Goal: Communication & Community: Answer question/provide support

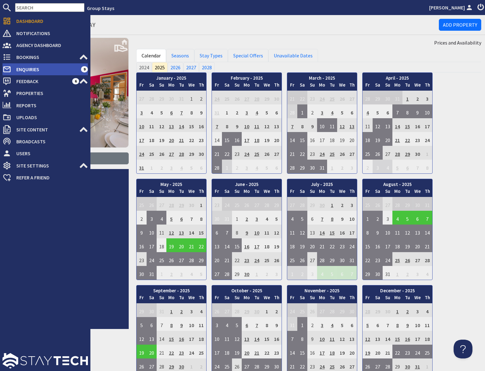
click at [31, 69] on span "Enquiries" at bounding box center [46, 69] width 70 height 10
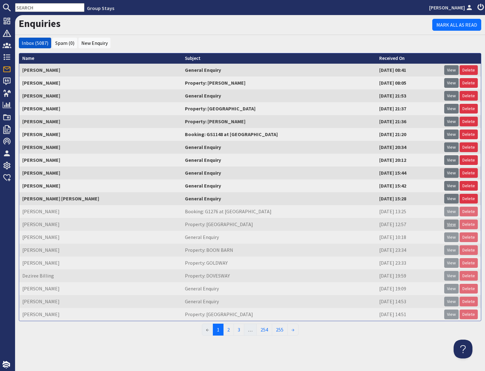
click at [453, 226] on link "View" at bounding box center [451, 225] width 14 height 10
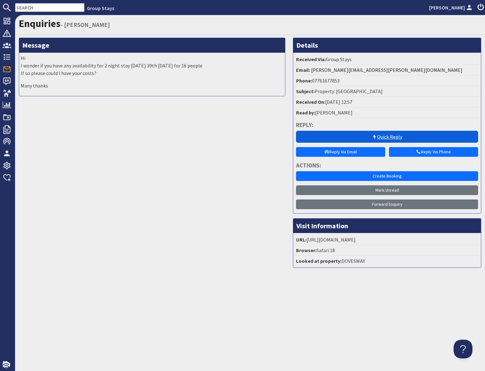
click at [375, 138] on icon at bounding box center [374, 137] width 5 height 5
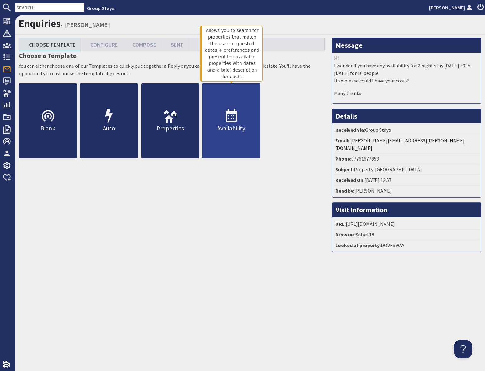
click at [225, 137] on link "Availability" at bounding box center [231, 121] width 58 height 75
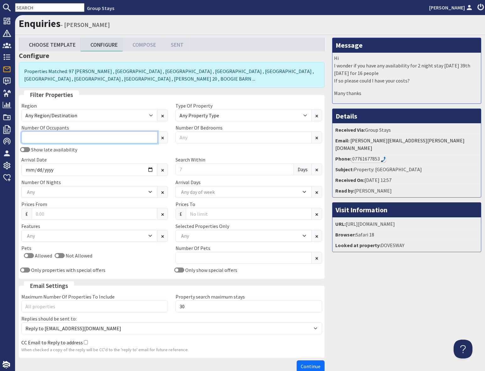
click at [115, 140] on input "Number Of Occupants" at bounding box center [89, 138] width 136 height 12
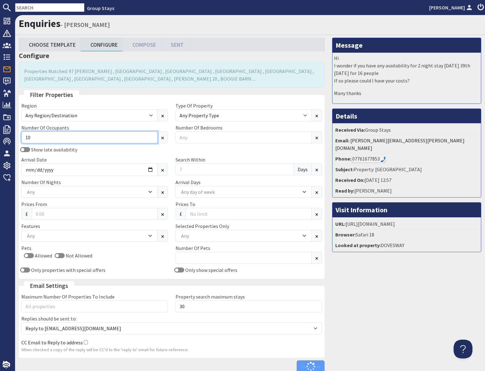
type input "10"
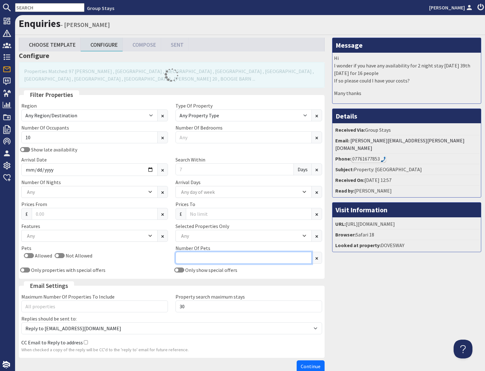
click at [213, 260] on input "Number Of Pets" at bounding box center [244, 258] width 136 height 12
type input "2"
drag, startPoint x: 390, startPoint y: 304, endPoint x: 371, endPoint y: 303, distance: 19.2
click at [390, 304] on div "Message Hi I wonder if you have any availability for 2 night stay [DATE] 39th […" at bounding box center [406, 207] width 157 height 338
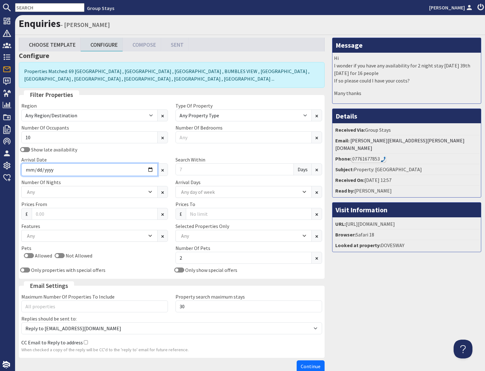
click at [151, 170] on input "Arrival Date" at bounding box center [89, 170] width 136 height 13
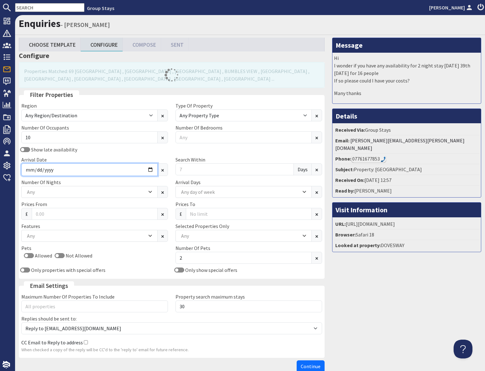
type input "[DATE]"
drag, startPoint x: 395, startPoint y: 287, endPoint x: 390, endPoint y: 286, distance: 5.1
click at [394, 286] on div "Message Hi I wonder if you have any availability for 2 night stay [DATE] 39th […" at bounding box center [406, 207] width 157 height 338
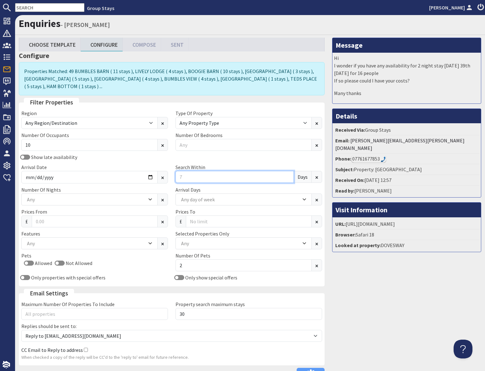
click at [191, 177] on input "Search Within" at bounding box center [235, 177] width 118 height 12
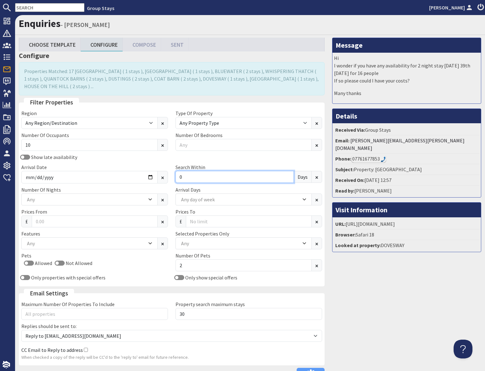
type input "0"
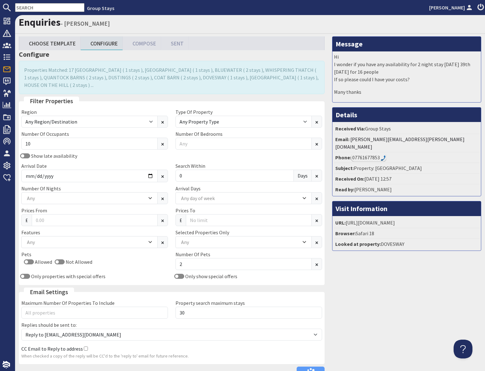
click at [392, 297] on div "Message Hi I wonder if you have any availability for 2 night stay [DATE] 39th […" at bounding box center [406, 208] width 157 height 345
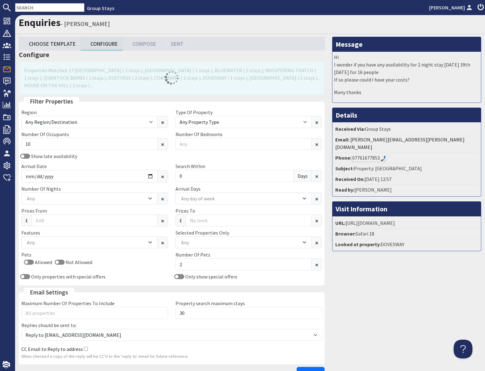
scroll to position [1, 0]
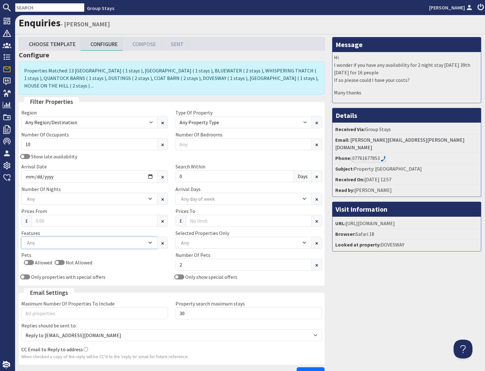
click at [67, 243] on div "Any" at bounding box center [86, 243] width 122 height 7
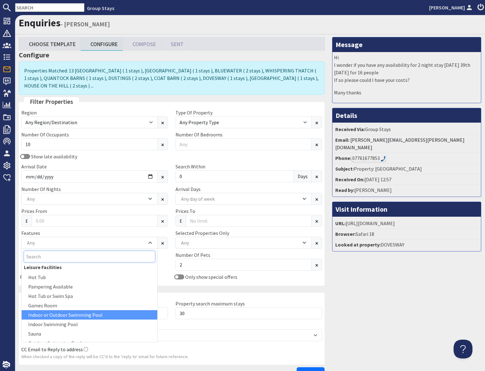
scroll to position [3, 0]
click at [65, 316] on div "Indoor or Outdoor Swimming Pool" at bounding box center [90, 314] width 136 height 9
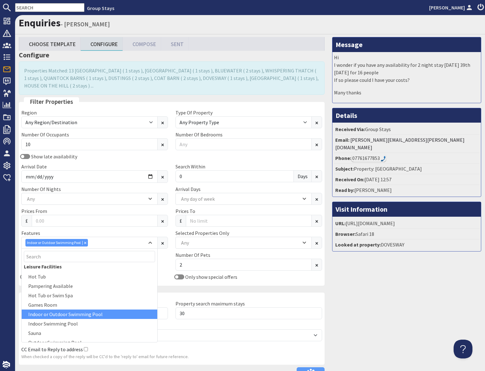
click at [367, 300] on div "Message Hi I wonder if you have any availability for 2 night stay [DATE] 39th […" at bounding box center [406, 209] width 157 height 345
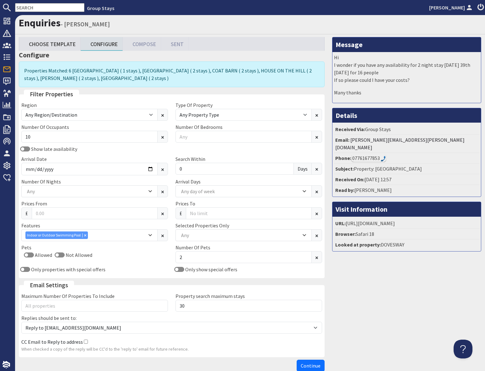
scroll to position [36, 0]
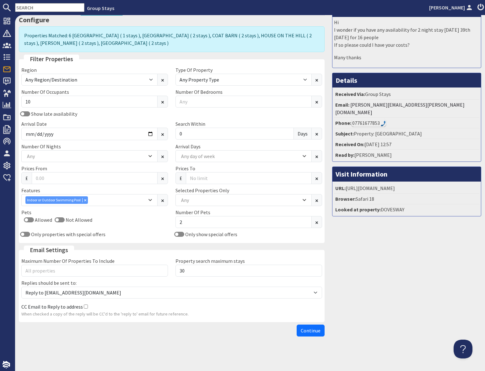
click at [310, 333] on span "Continue" at bounding box center [311, 331] width 20 height 6
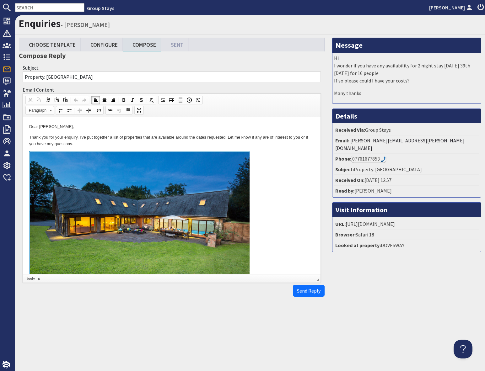
drag, startPoint x: 273, startPoint y: 218, endPoint x: 281, endPoint y: 264, distance: 46.5
click at [273, 218] on link at bounding box center [171, 223] width 285 height 145
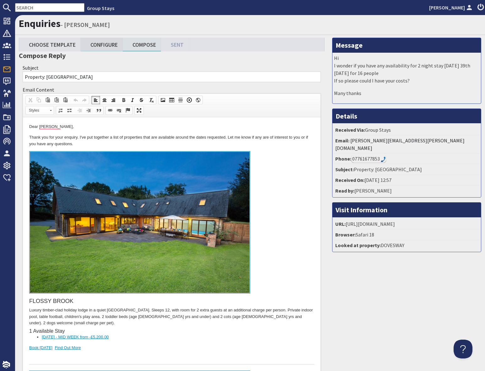
click at [101, 48] on link "Configure" at bounding box center [102, 45] width 42 height 14
type textarea "<p>Dear [PERSON_NAME],</p> <p>Thank you for your enquiry. I&#39;ve put together…"
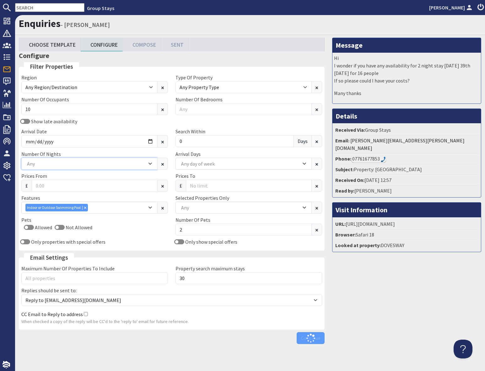
click at [51, 164] on div "Any" at bounding box center [86, 163] width 122 height 7
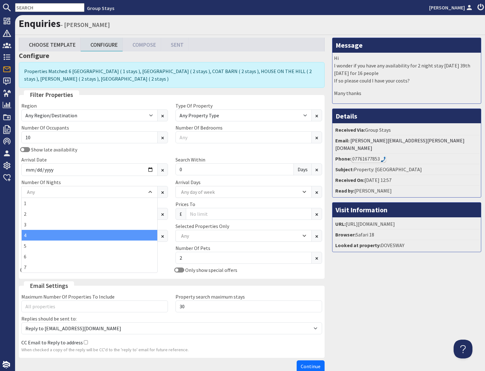
click at [31, 237] on div "4" at bounding box center [90, 235] width 136 height 11
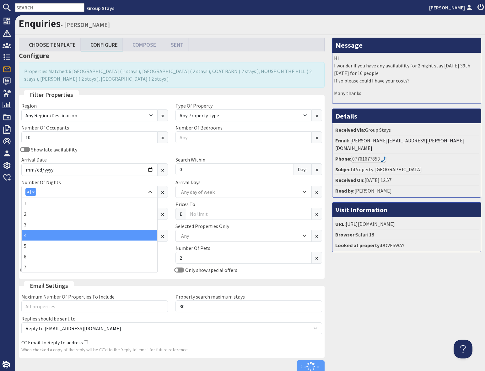
click at [429, 303] on div "Message Hi I wonder if you have any availability for 2 night stay [DATE] 39th […" at bounding box center [406, 207] width 157 height 338
